Goal: Register for event/course

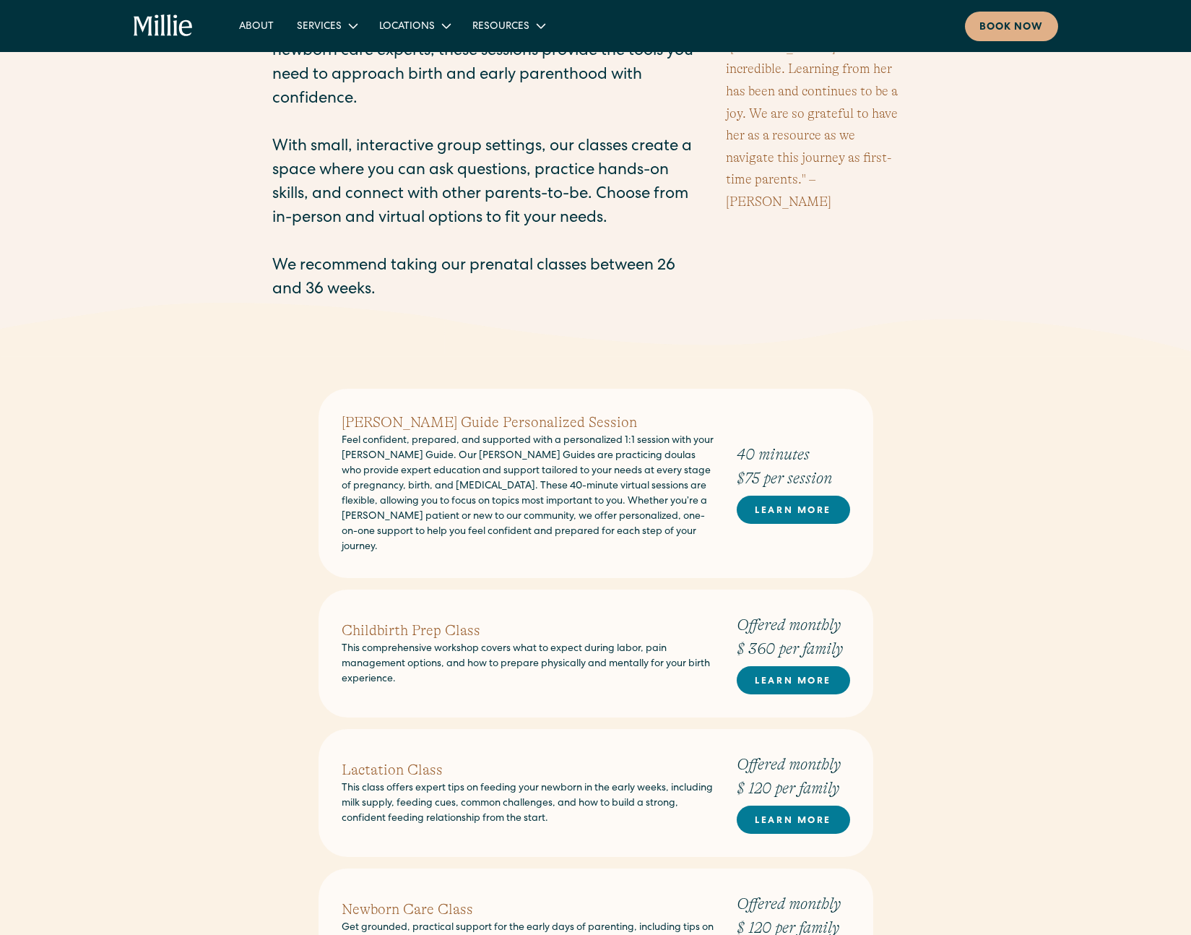
scroll to position [327, 0]
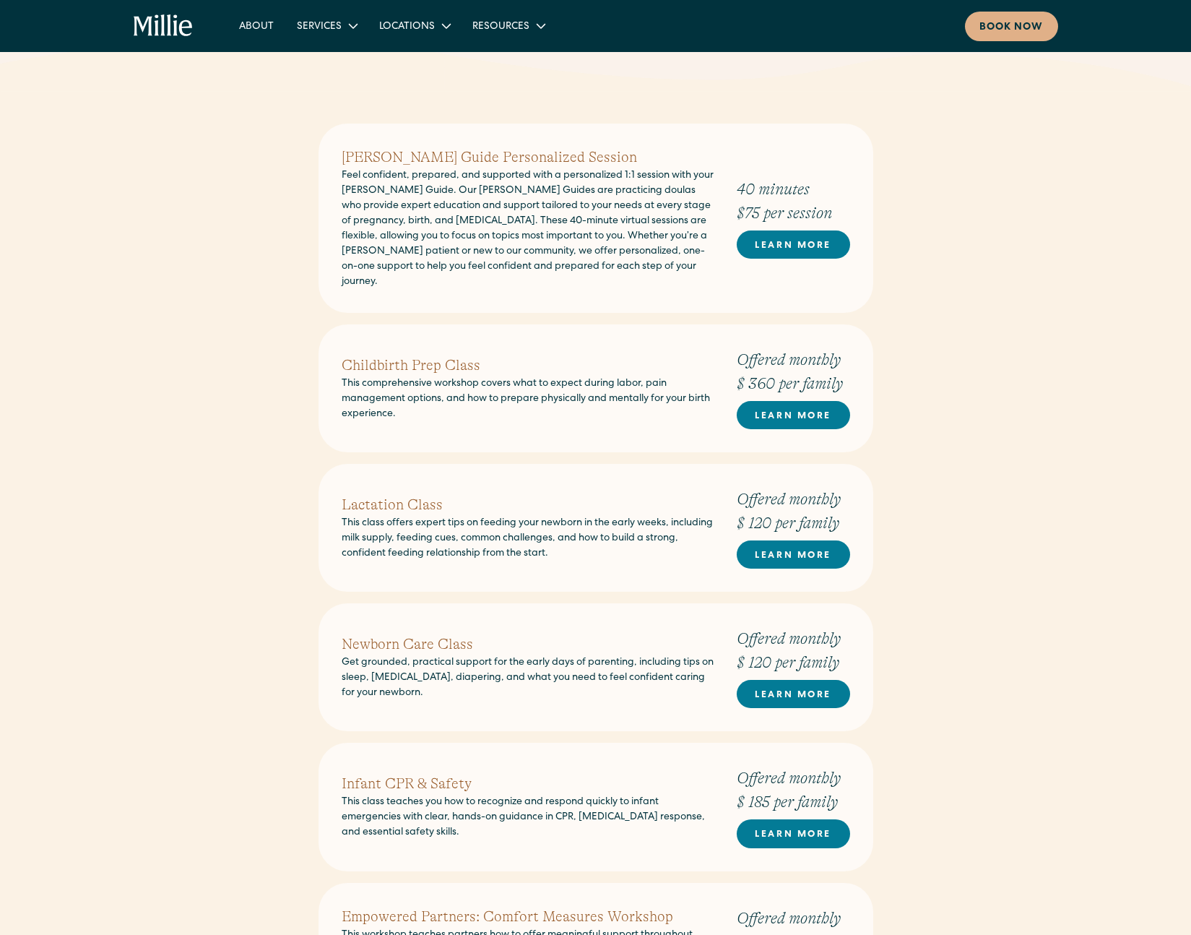
scroll to position [518, 0]
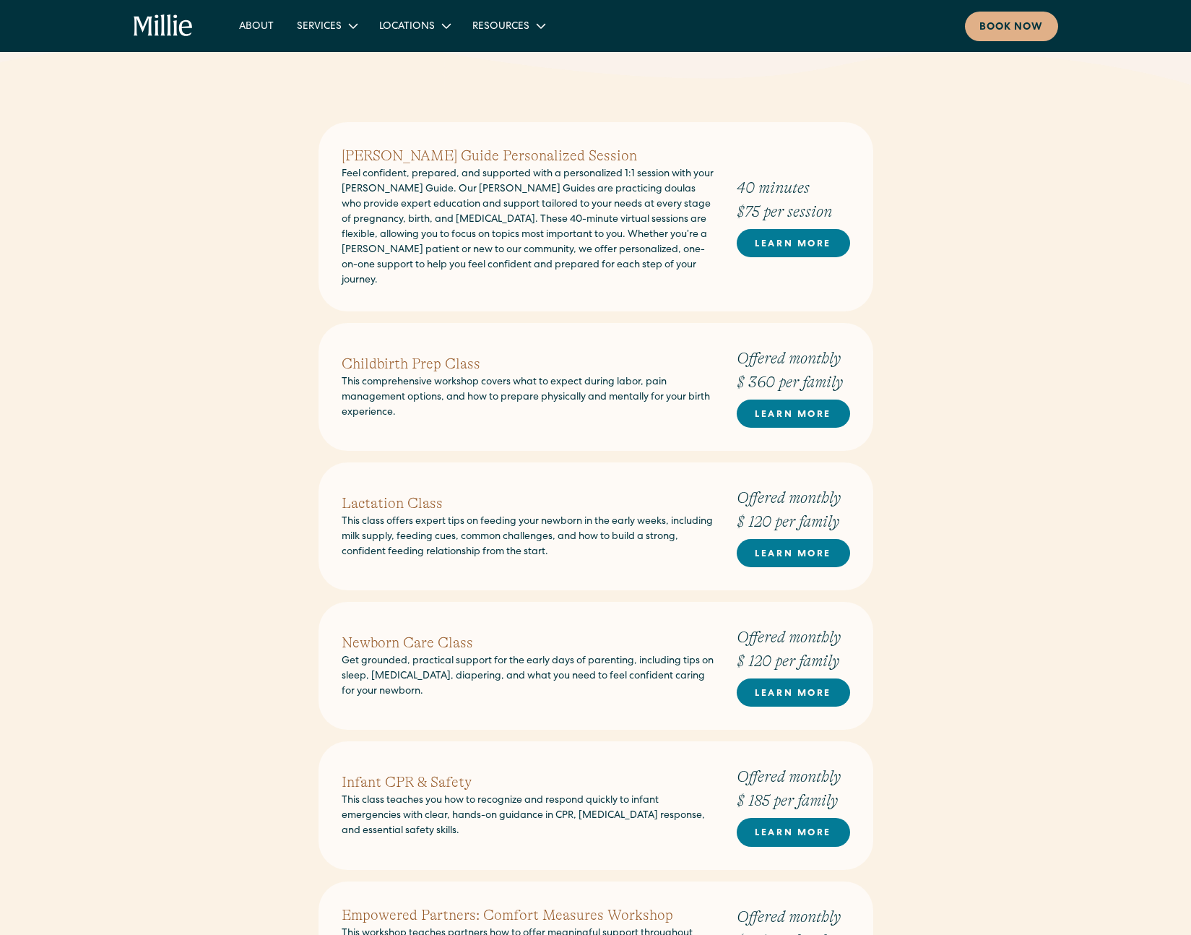
click at [439, 632] on h2 "Newborn Care Class" at bounding box center [528, 643] width 372 height 22
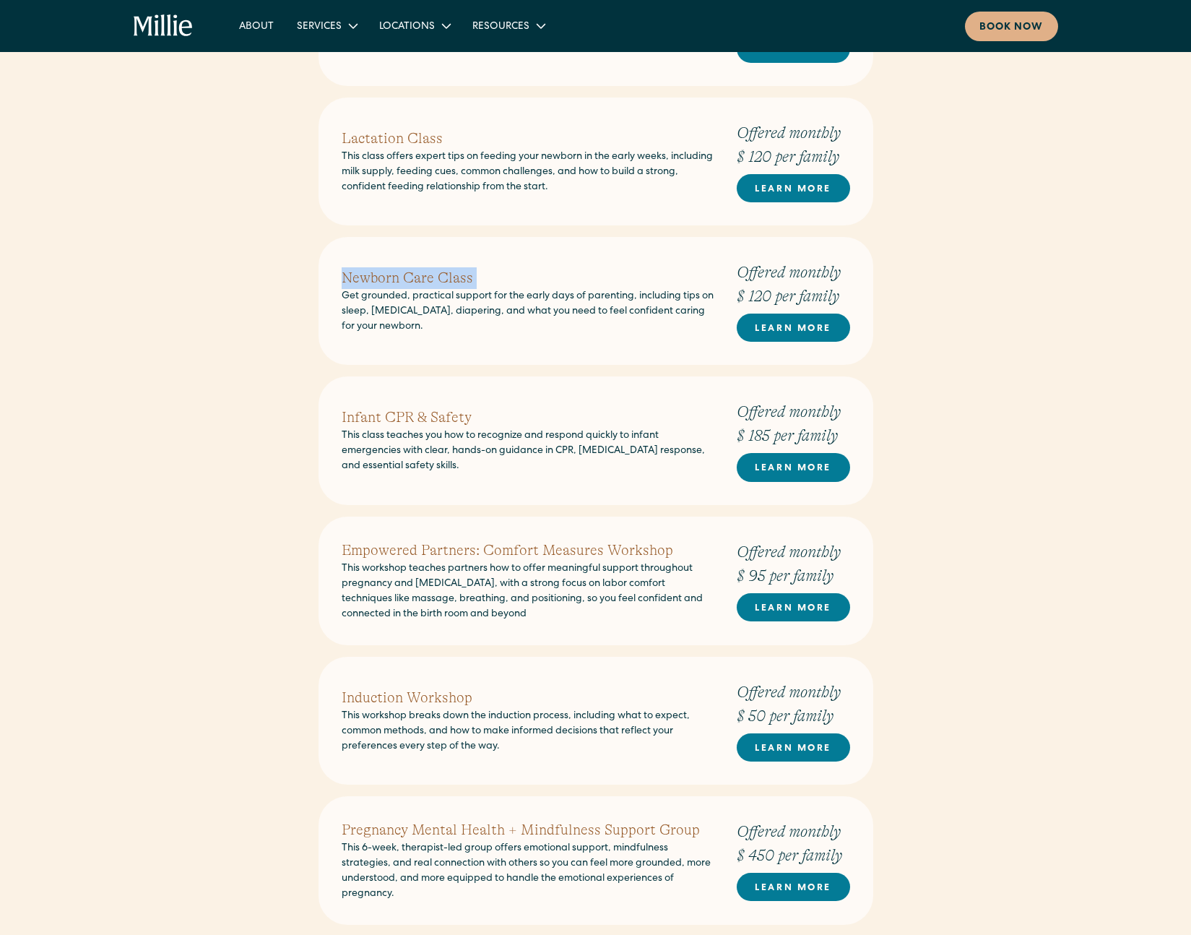
scroll to position [956, 0]
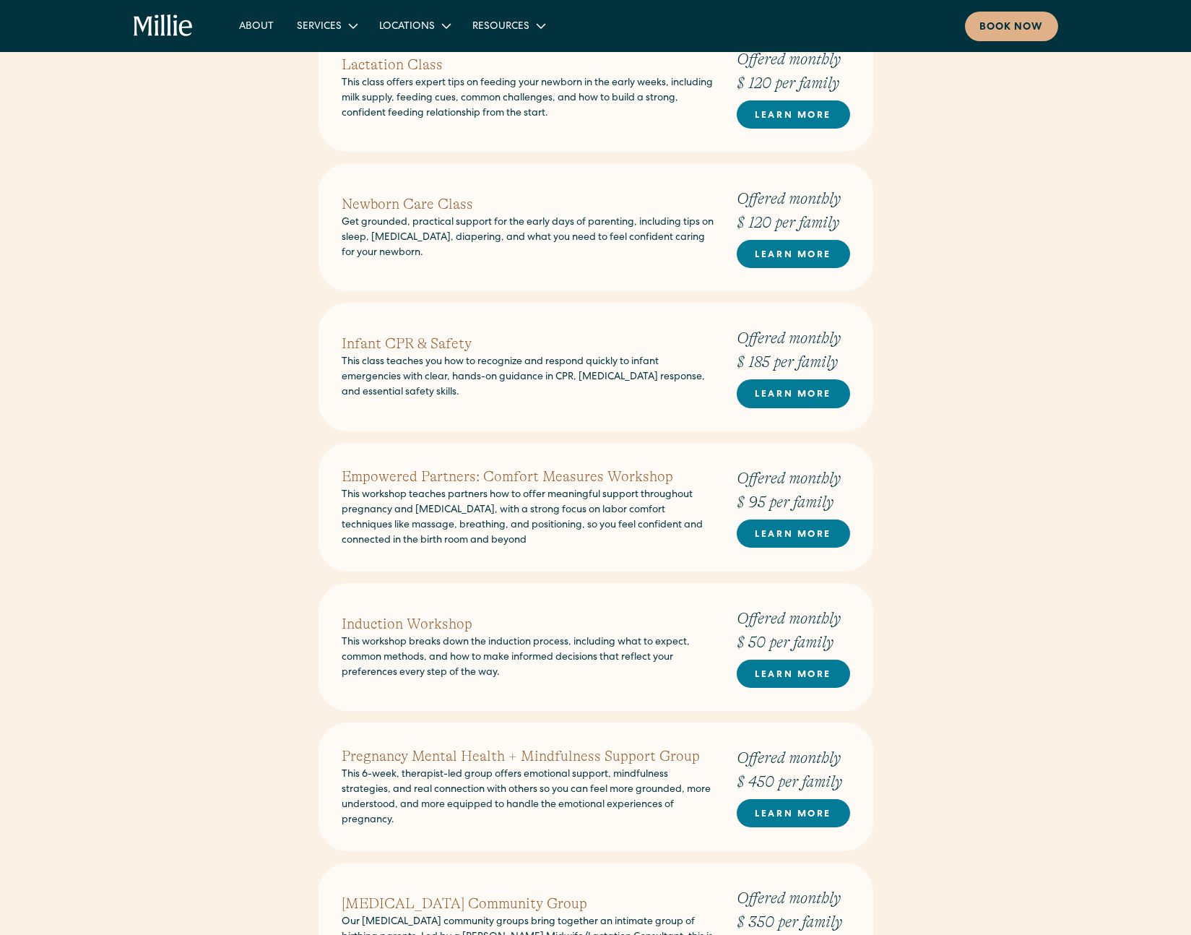
click at [420, 355] on p "This class teaches you how to recognize and respond quickly to infant emergenci…" at bounding box center [528, 378] width 372 height 46
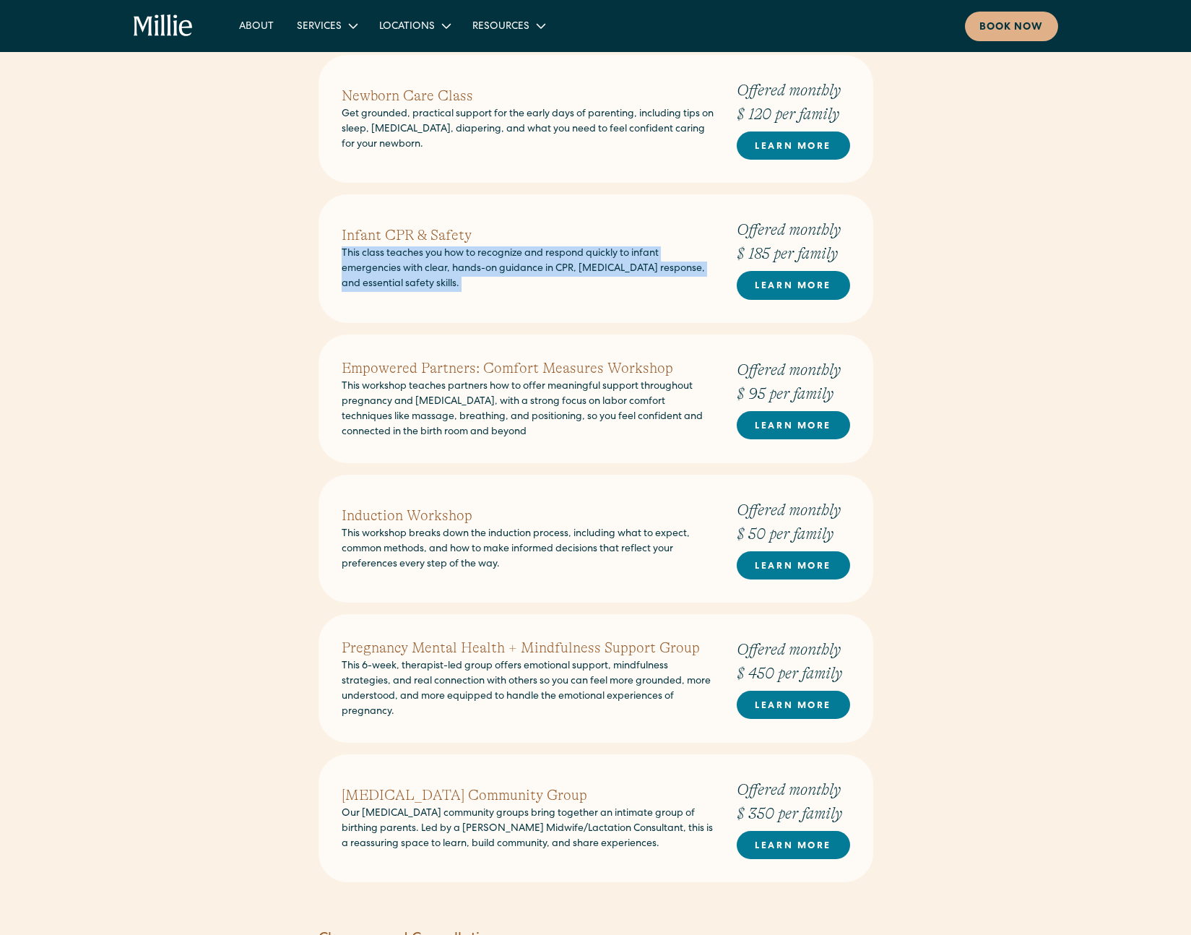
scroll to position [1167, 0]
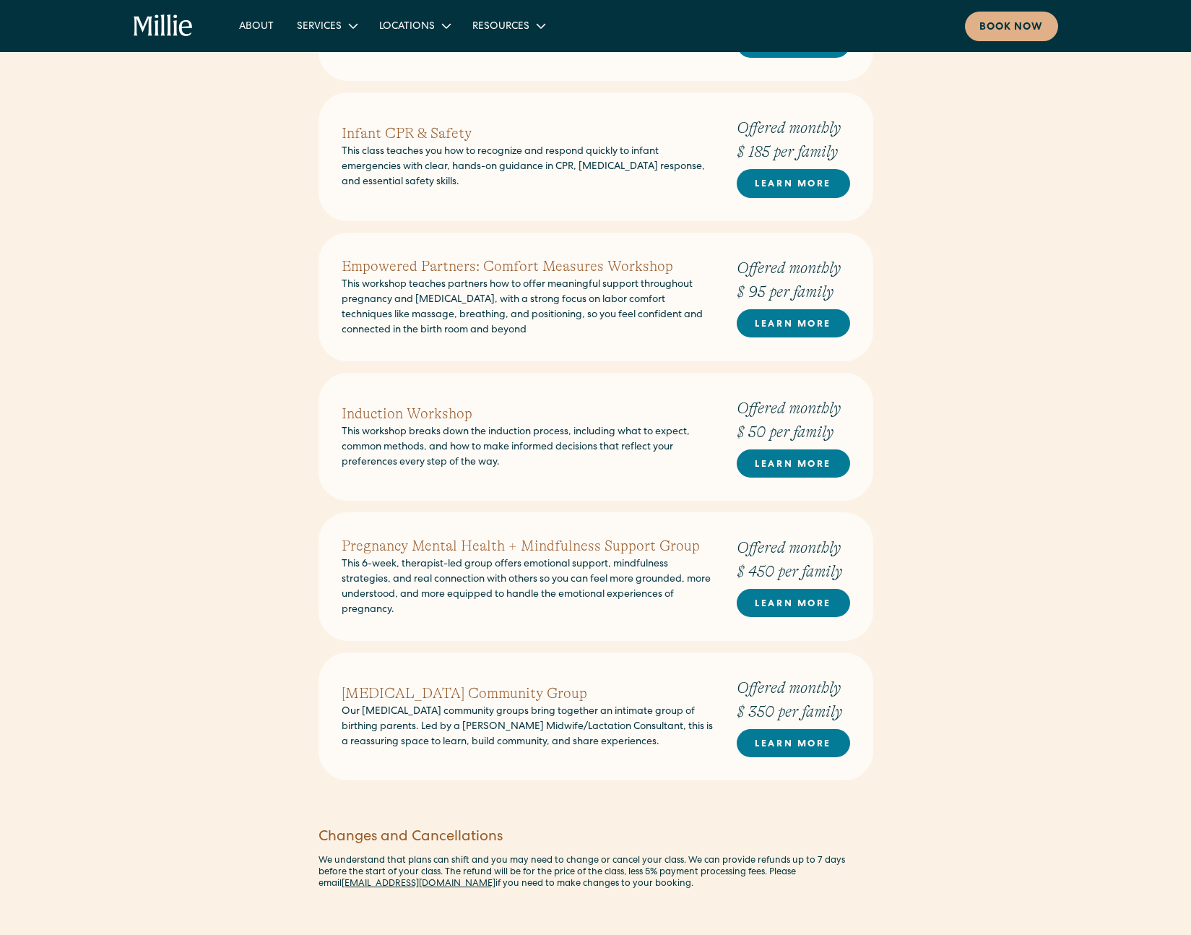
click at [435, 256] on h2 "Empowered Partners: Comfort Measures Workshop" at bounding box center [528, 267] width 372 height 22
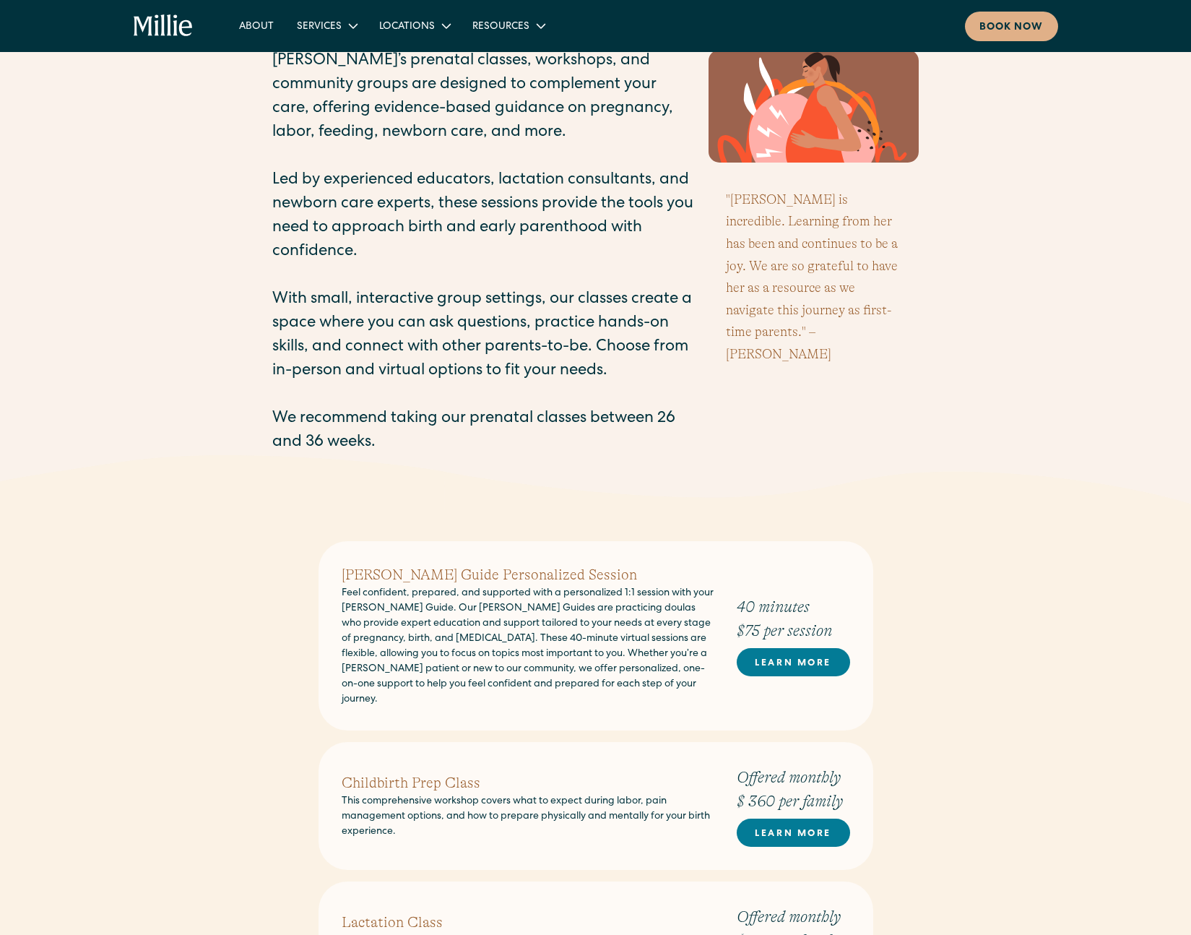
scroll to position [0, 0]
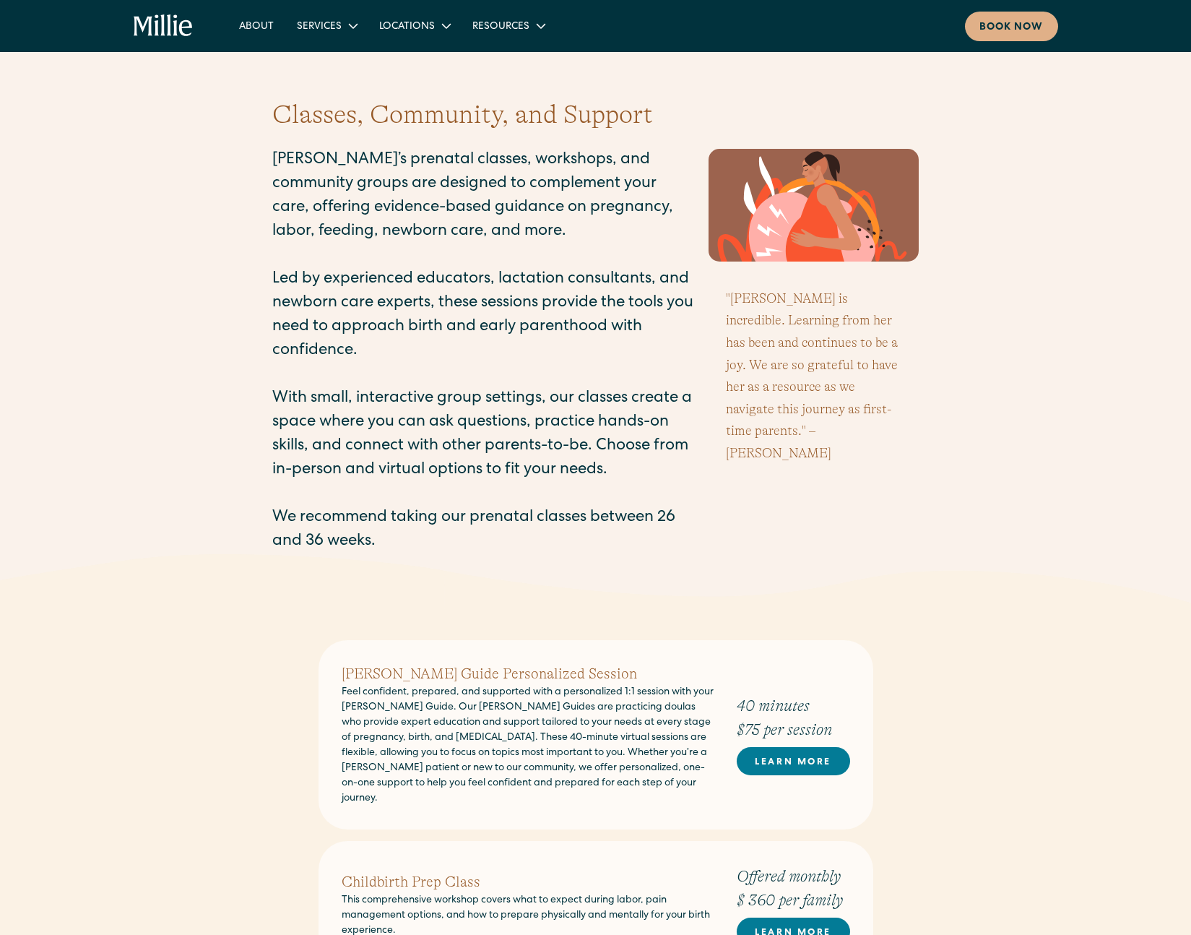
click at [765, 293] on blockquote ""[PERSON_NAME] is incredible. Learning from her has been and continues to be a …" at bounding box center [814, 376] width 211 height 200
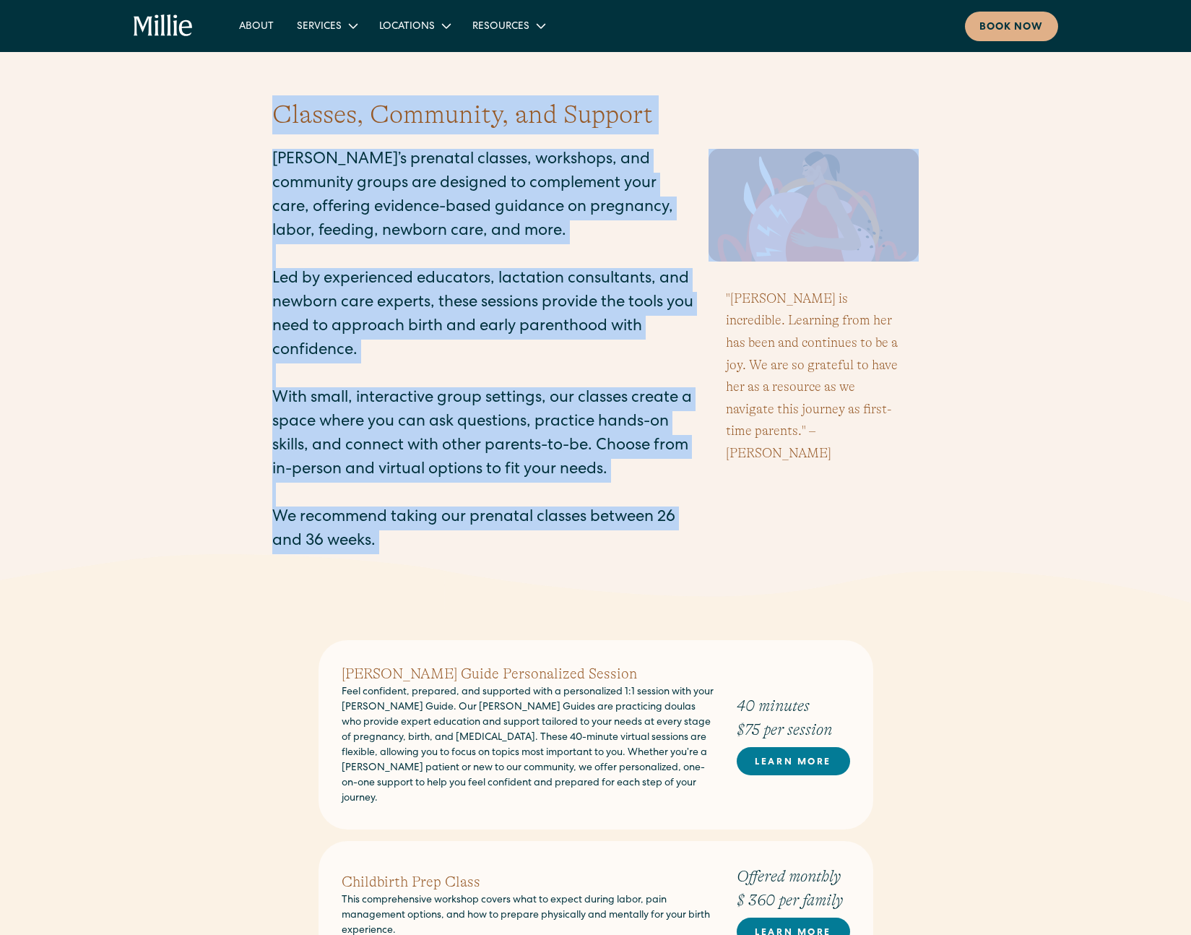
click at [765, 293] on blockquote ""[PERSON_NAME] is incredible. Learning from her has been and continues to be a …" at bounding box center [814, 376] width 211 height 200
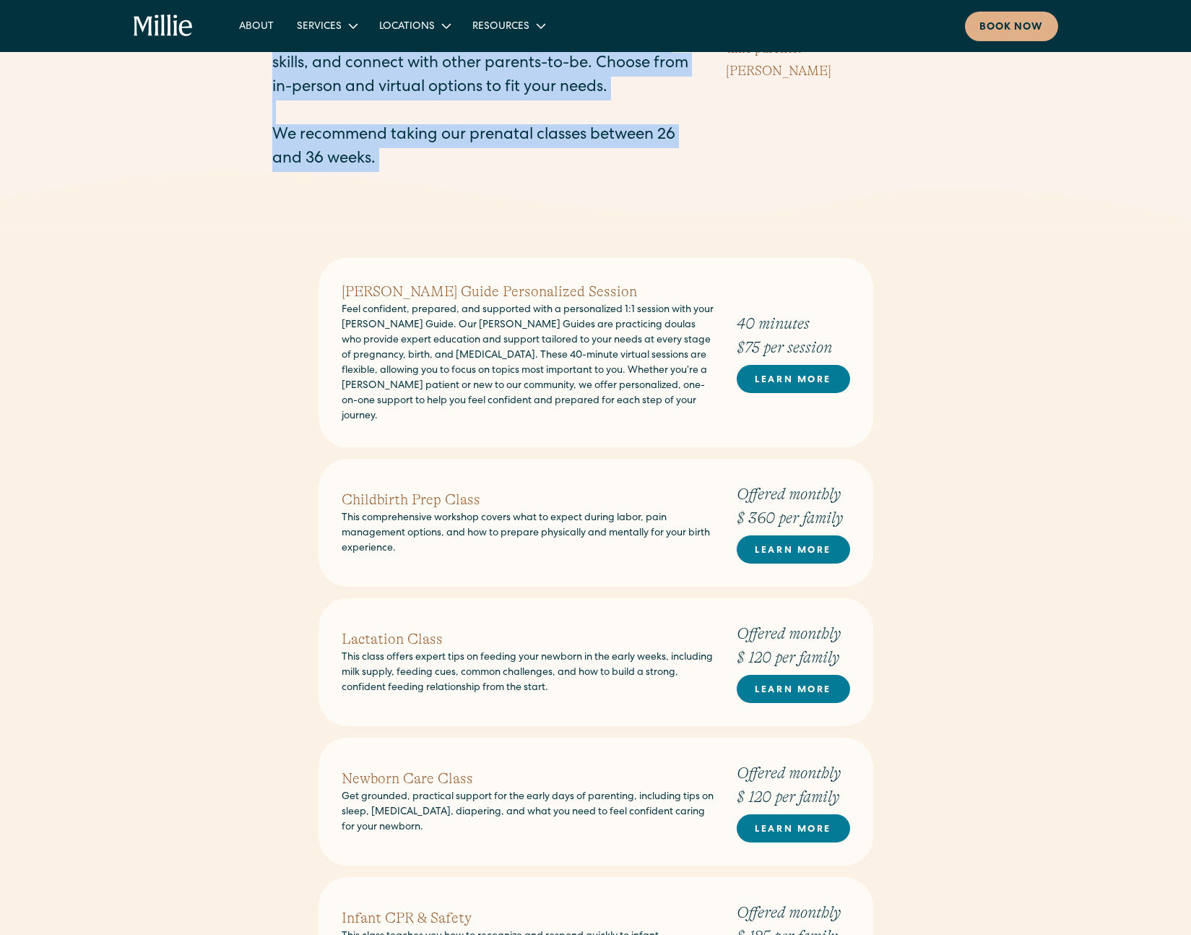
scroll to position [519, 0]
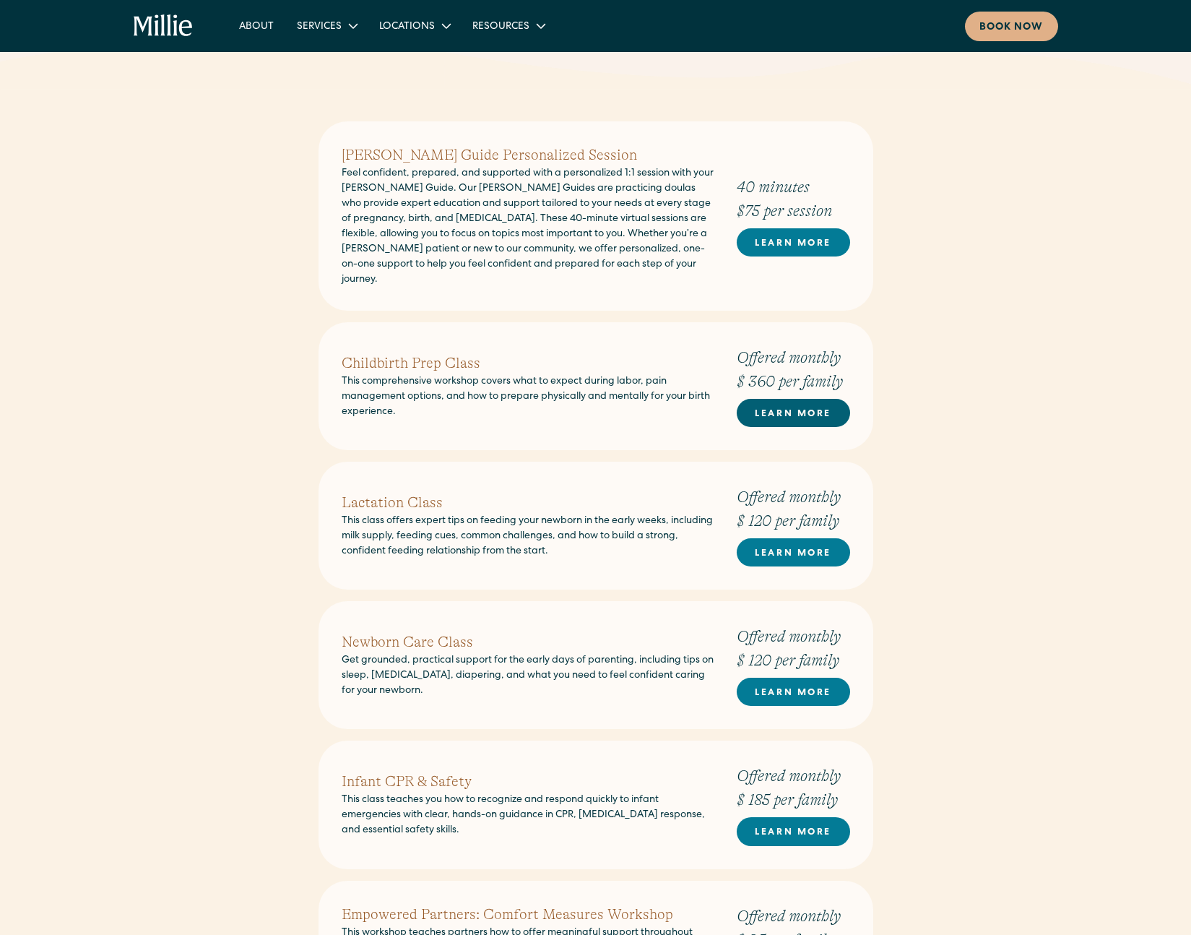
click at [784, 399] on link "LEARN MORE" at bounding box center [793, 413] width 113 height 28
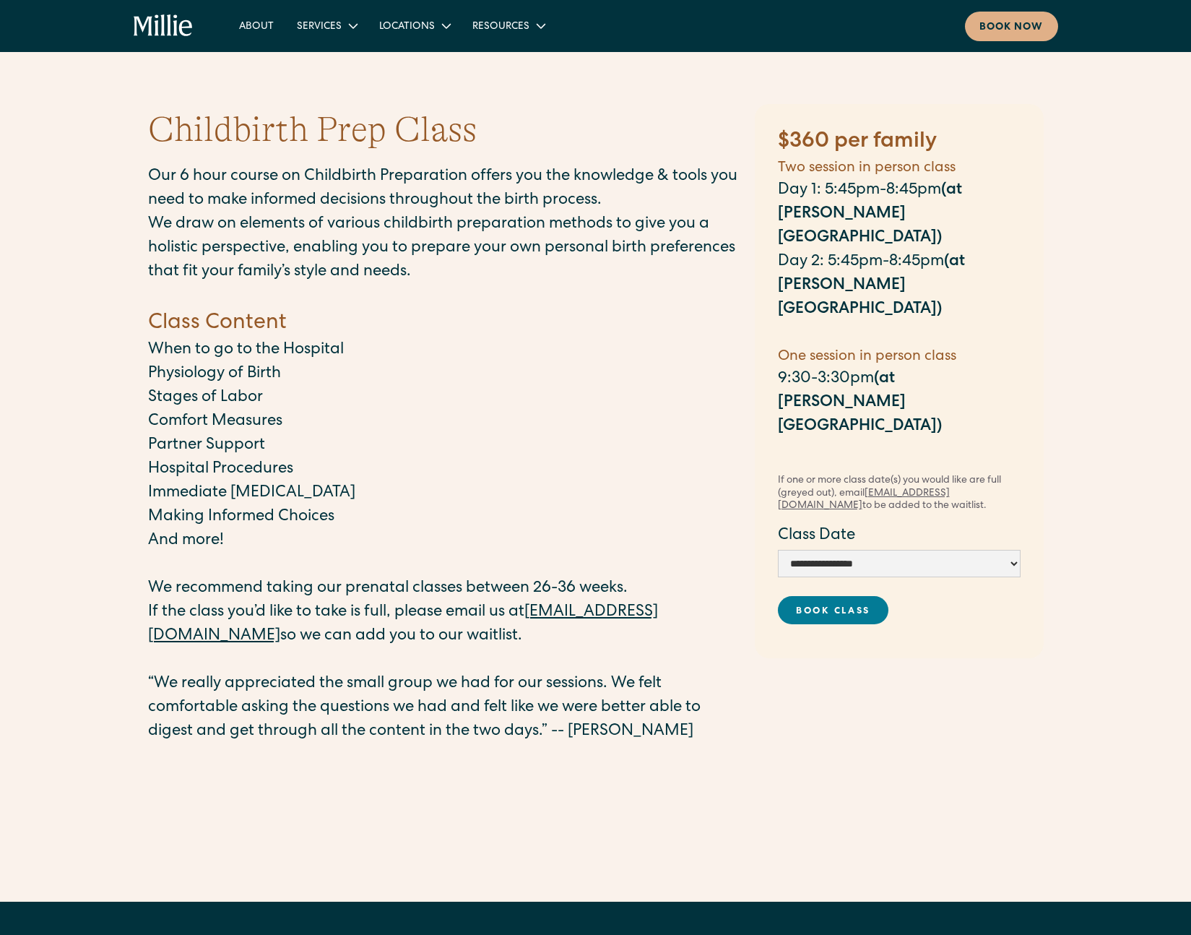
click at [856, 193] on p "Day 1: 5:45pm-8:45pm (at Millie Clinic)" at bounding box center [899, 215] width 243 height 72
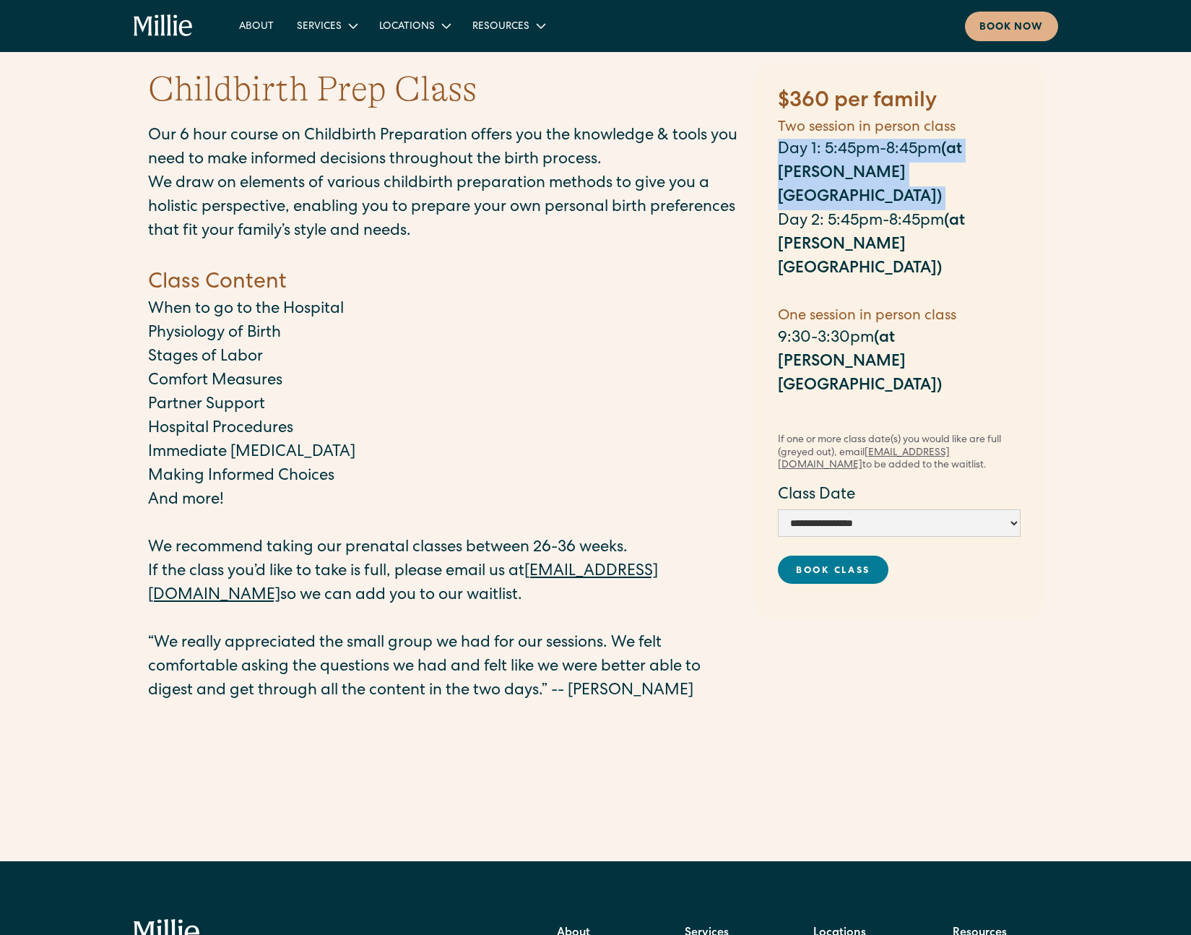
scroll to position [46, 0]
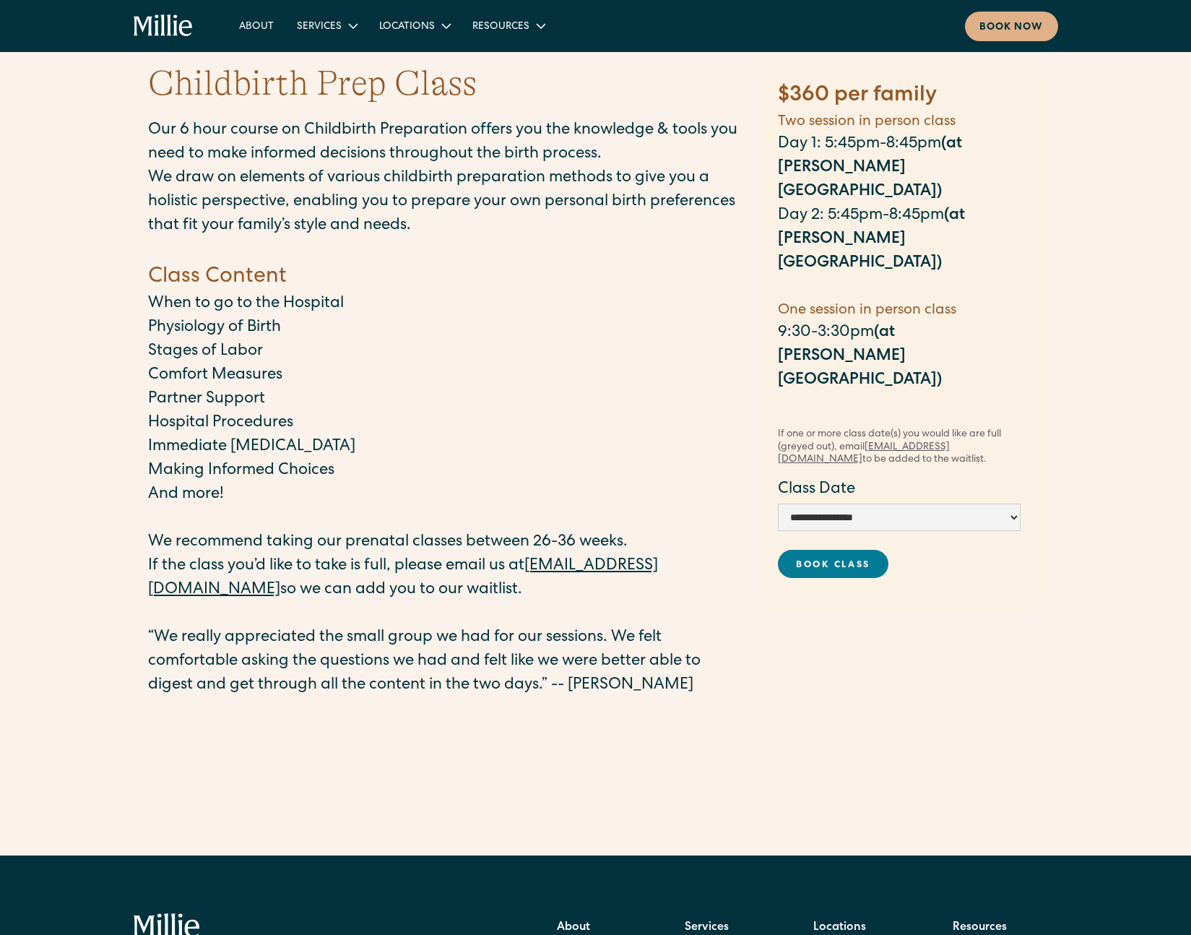
click at [191, 396] on p "Partner Support" at bounding box center [444, 400] width 592 height 24
